Goal: Information Seeking & Learning: Learn about a topic

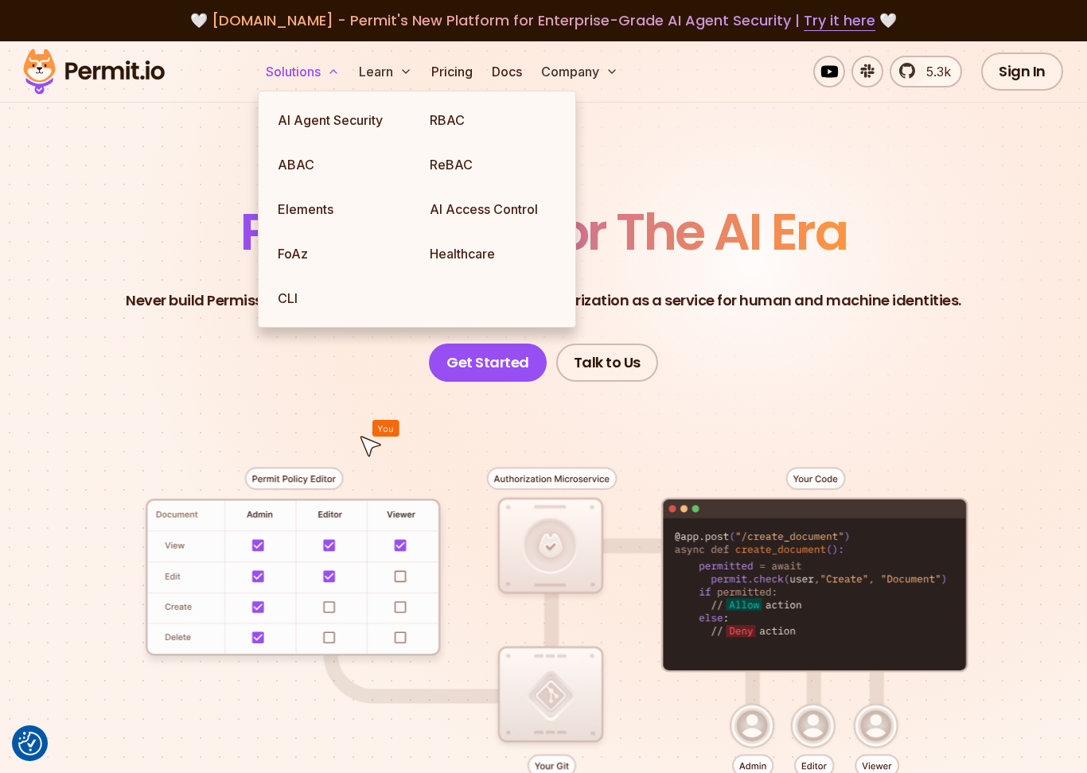
click at [329, 66] on icon at bounding box center [333, 71] width 13 height 13
click at [302, 248] on link "FoAz" at bounding box center [341, 254] width 152 height 45
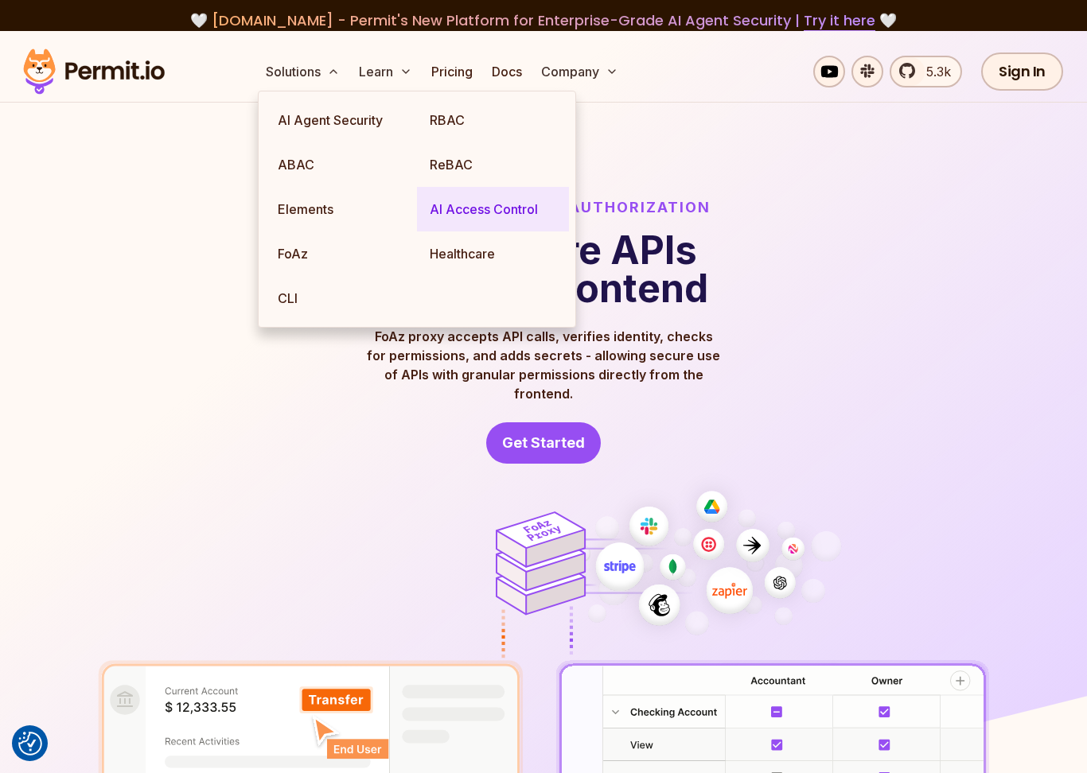
click at [446, 201] on link "AI Access Control" at bounding box center [493, 209] width 152 height 45
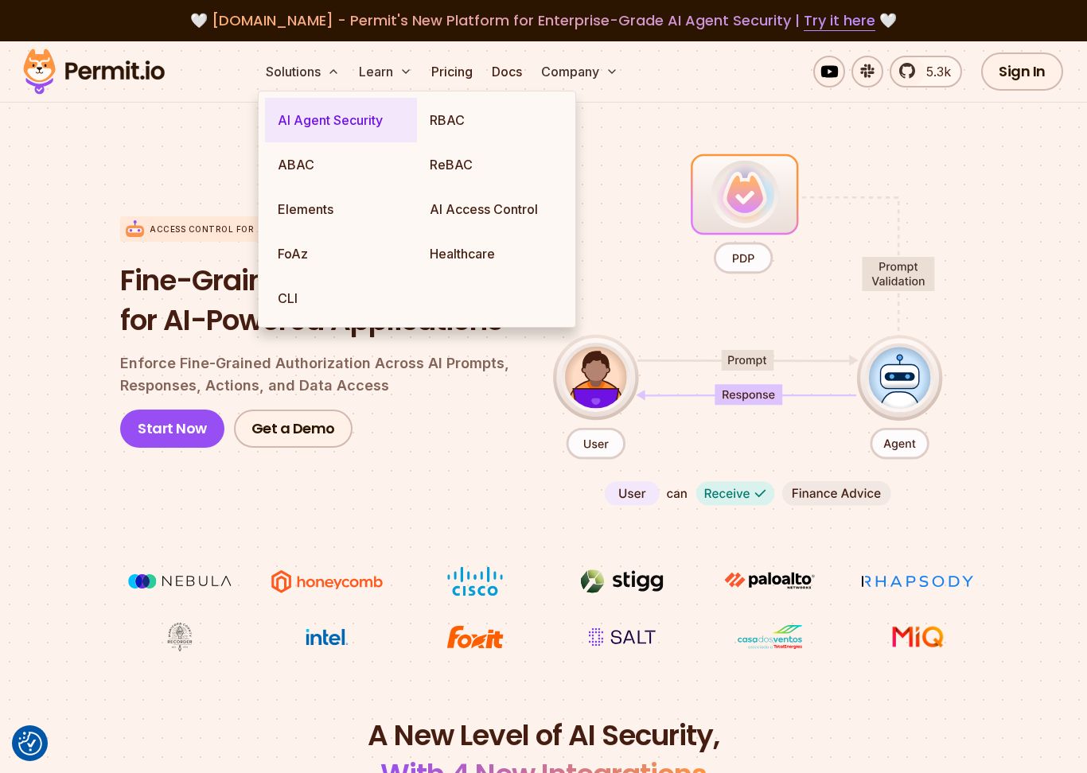
click at [306, 126] on link "AI Agent Security" at bounding box center [341, 120] width 152 height 45
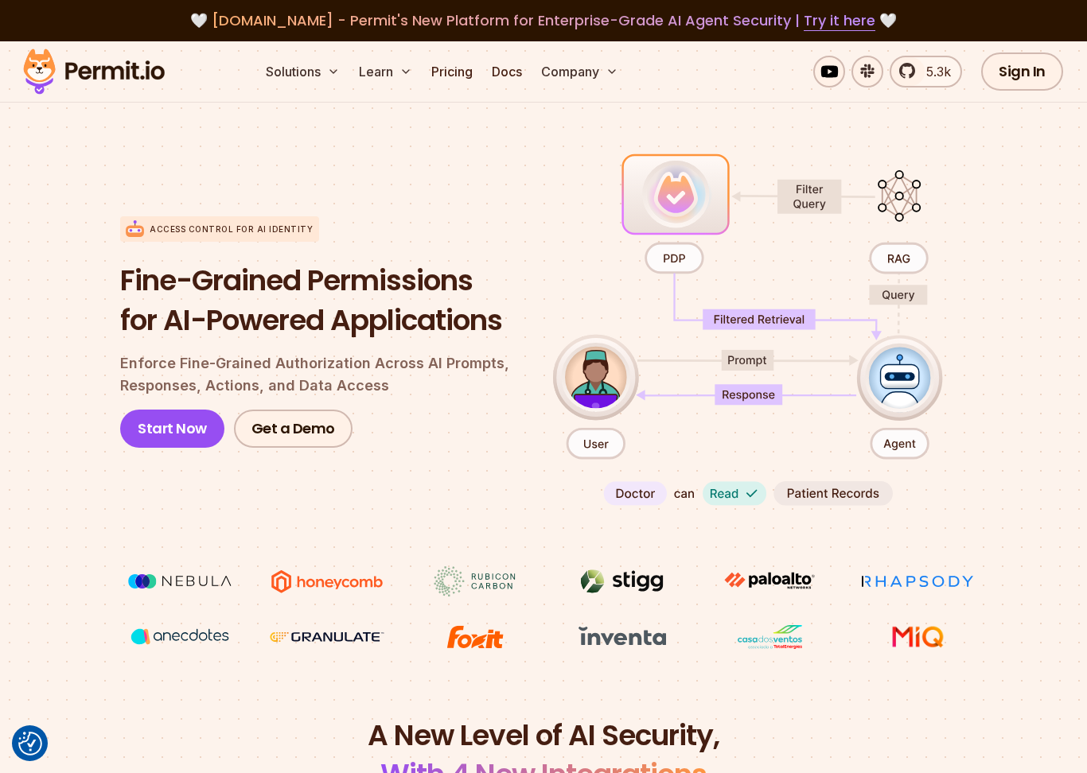
click at [1009, 445] on section "Access control for AI Identity Fine-Grained Permissions for AI-Powered Applicat…" at bounding box center [543, 401] width 1087 height 630
